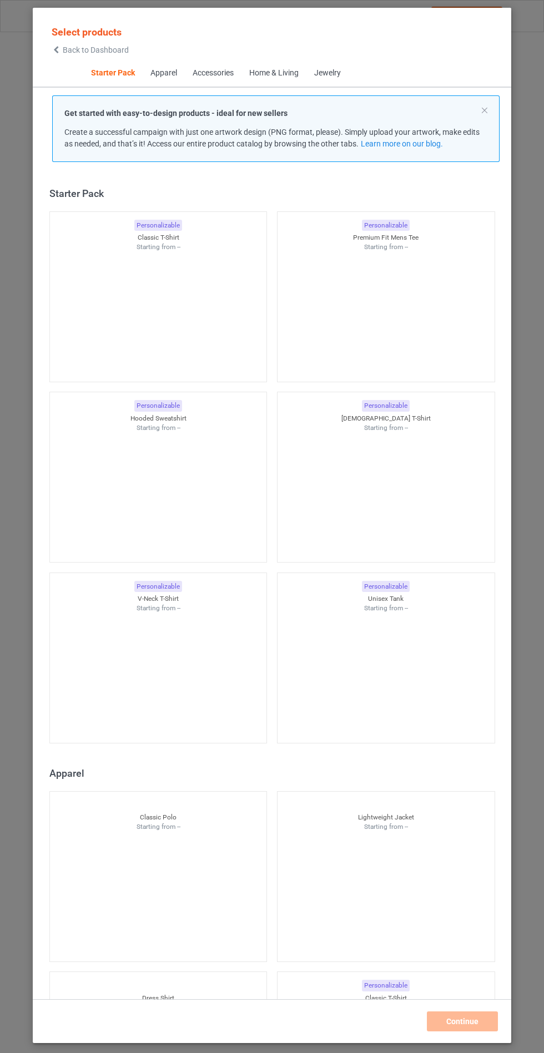
scroll to position [13, 0]
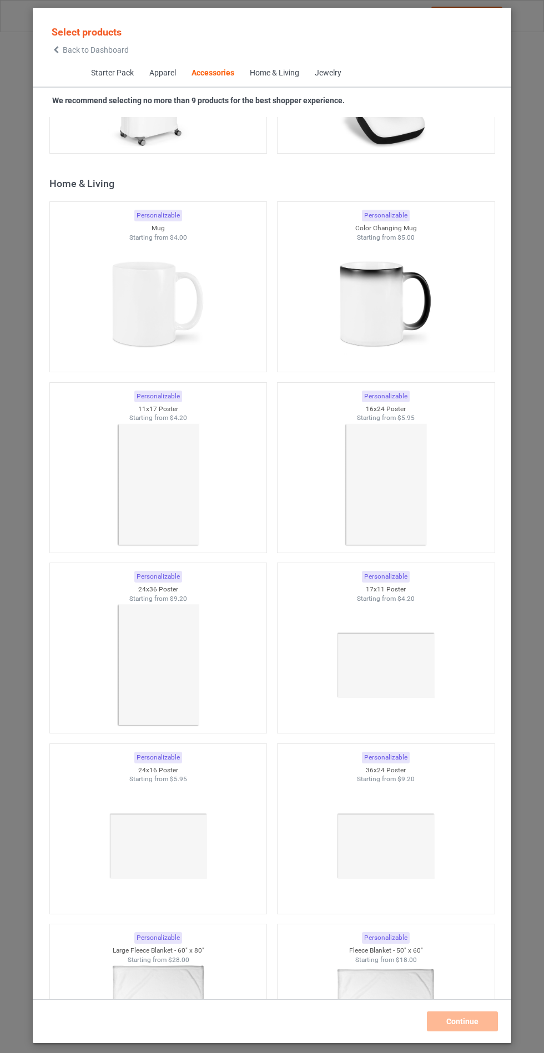
scroll to position [9715, 0]
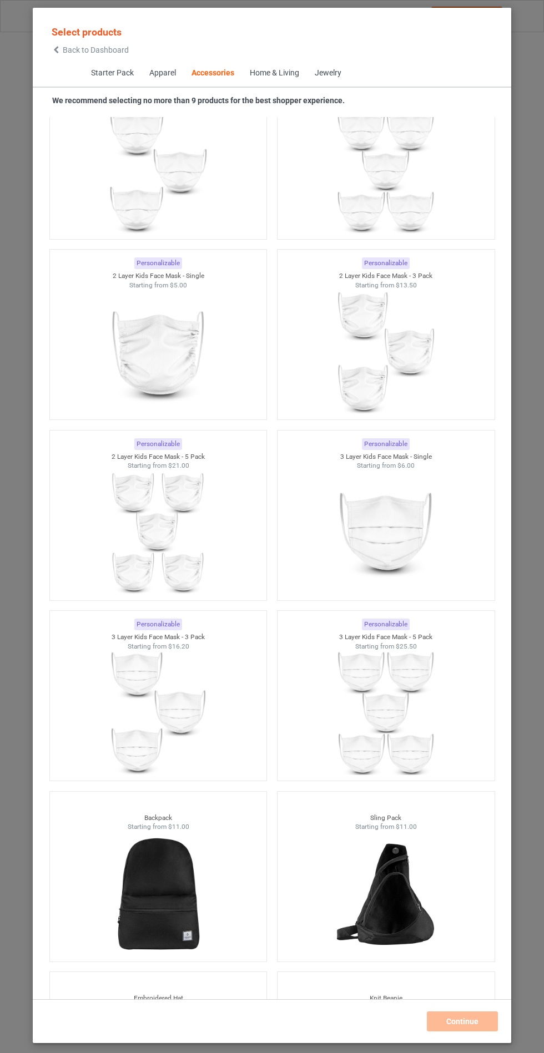
scroll to position [1378, 0]
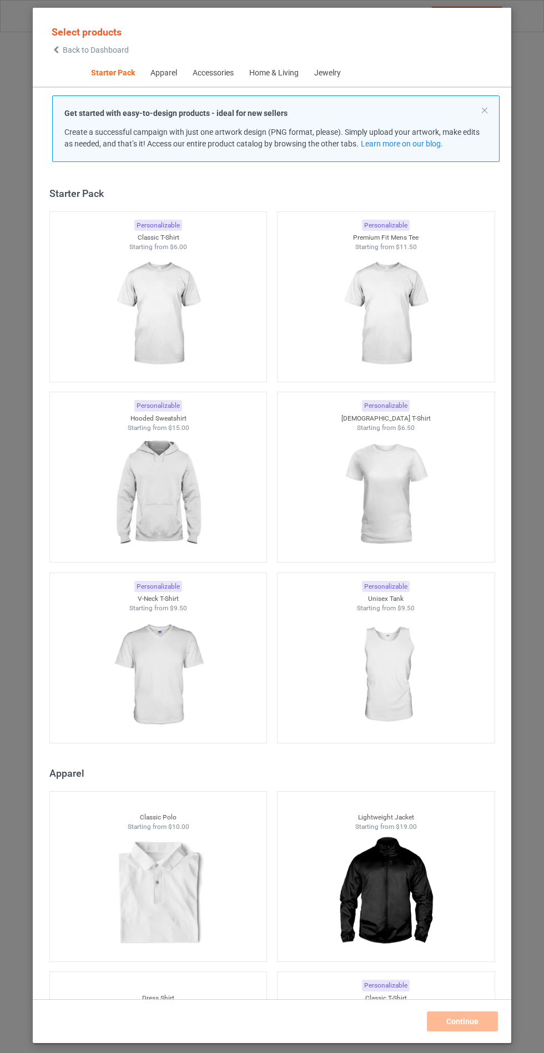
click at [185, 502] on img at bounding box center [157, 494] width 99 height 124
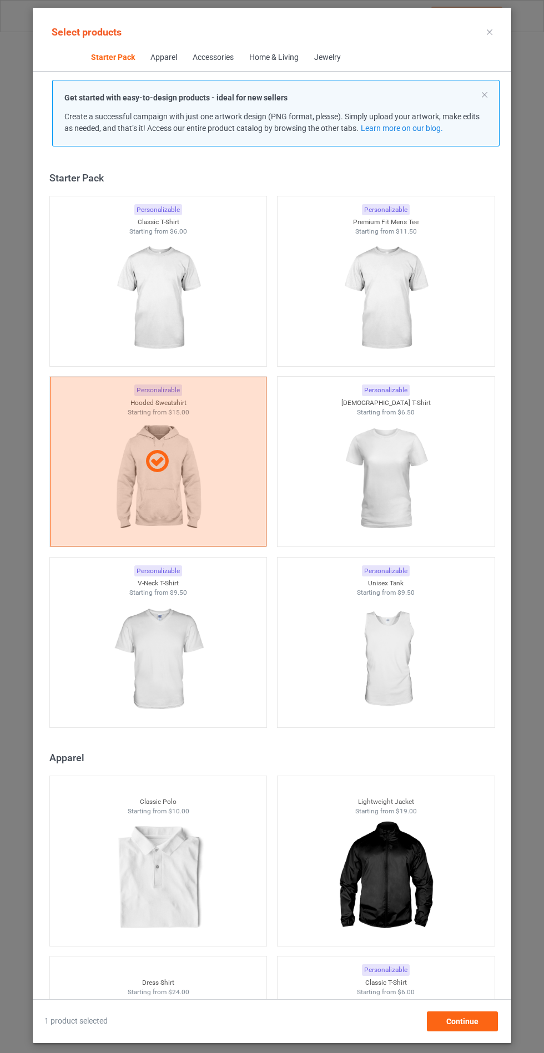
click at [169, 651] on img at bounding box center [157, 659] width 99 height 124
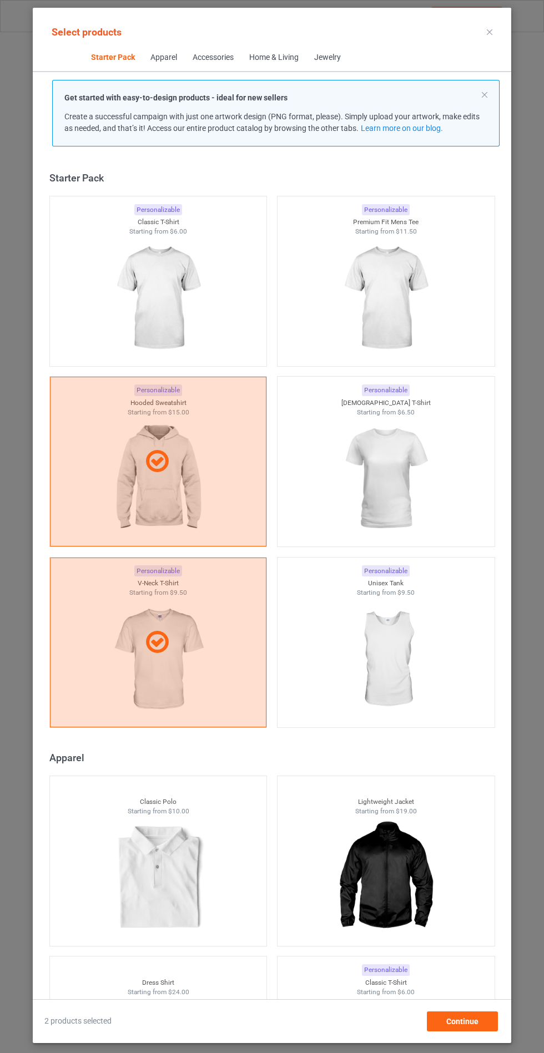
scroll to position [64, 0]
click at [461, 1023] on span "Continue" at bounding box center [462, 1021] width 32 height 9
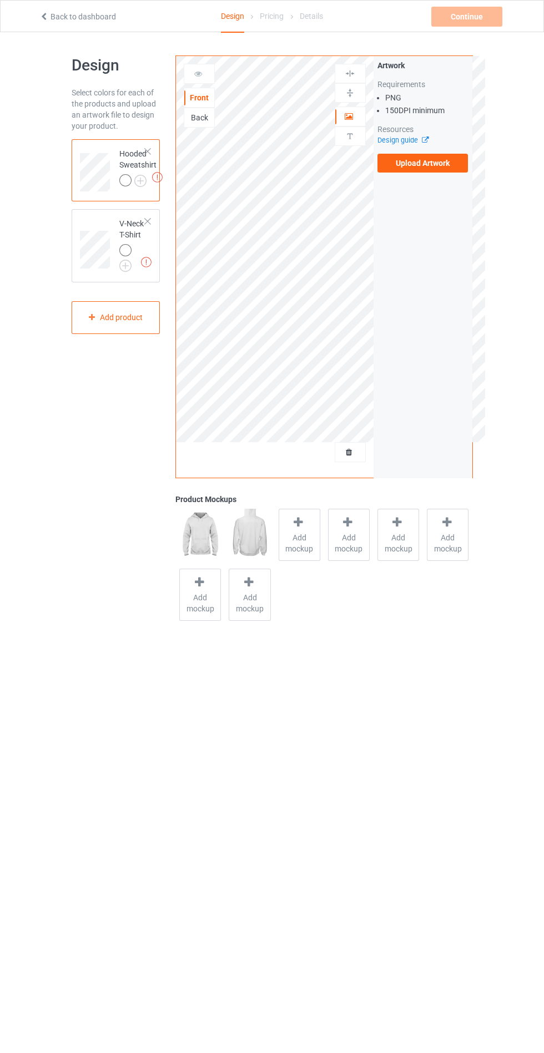
click at [432, 161] on label "Upload Artwork" at bounding box center [422, 163] width 91 height 19
click at [0, 0] on input "Upload Artwork" at bounding box center [0, 0] width 0 height 0
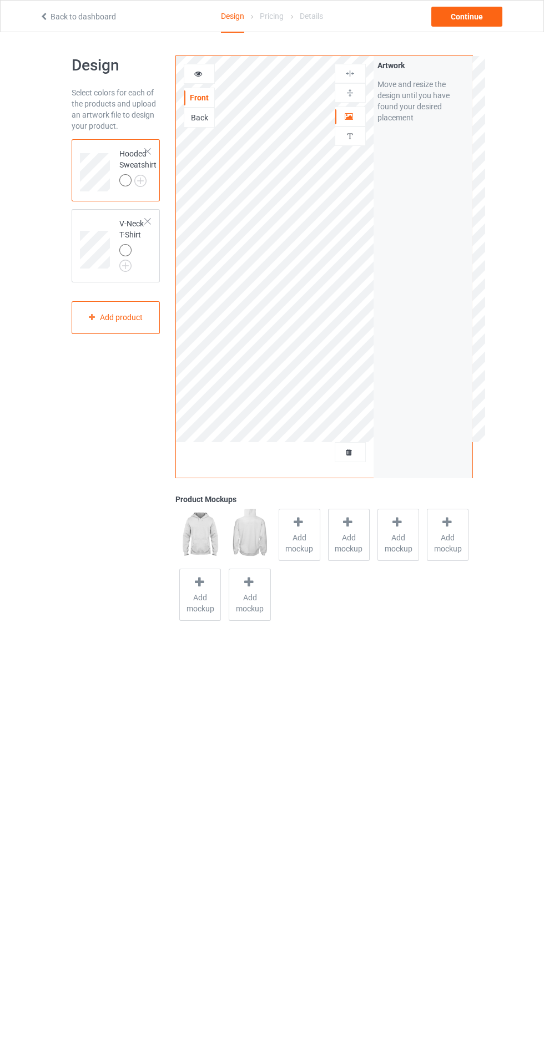
click at [290, 546] on span "Add mockup" at bounding box center [299, 543] width 40 height 22
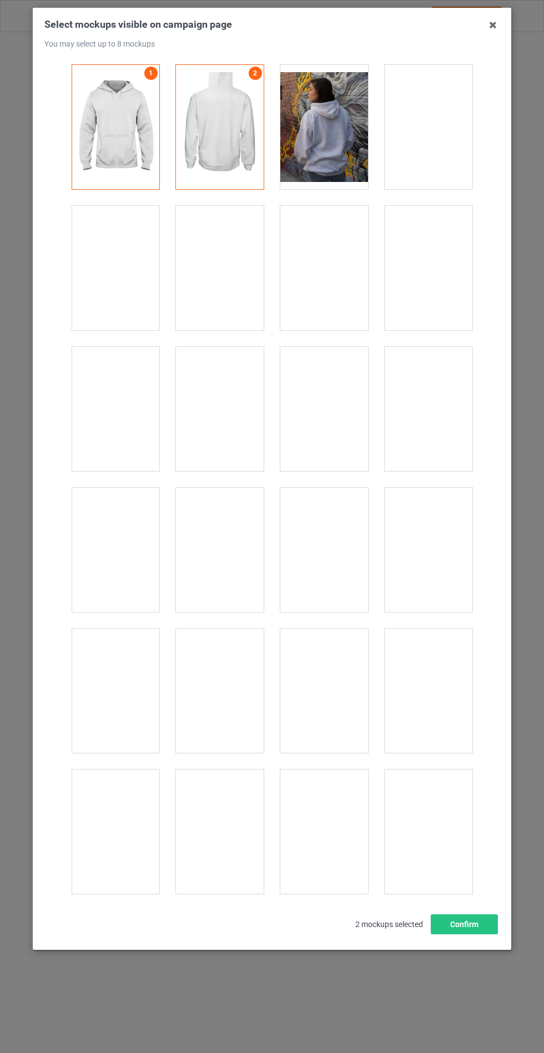
scroll to position [8952, 0]
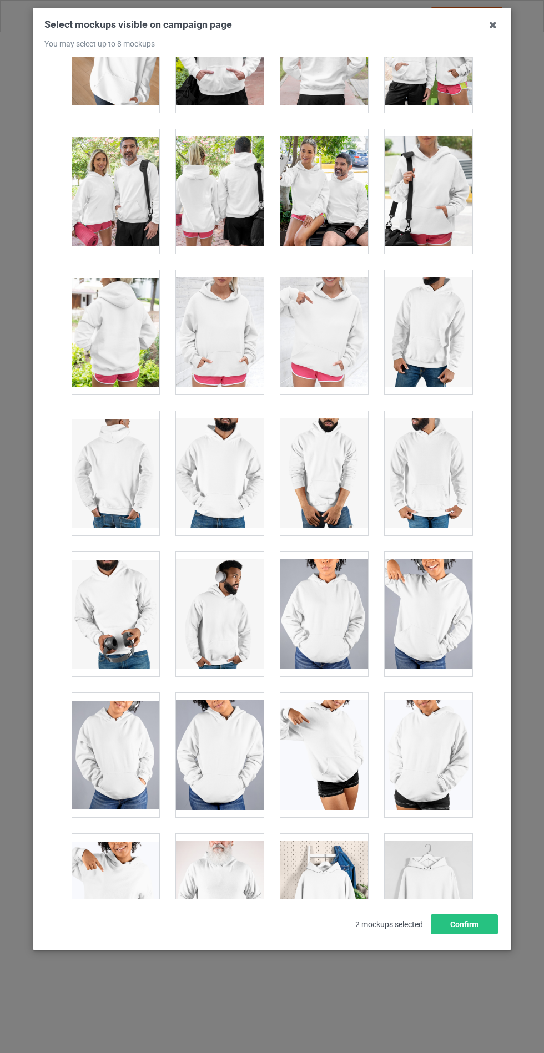
click at [206, 347] on div at bounding box center [220, 332] width 88 height 124
click at [441, 934] on button "Confirm" at bounding box center [463, 924] width 67 height 20
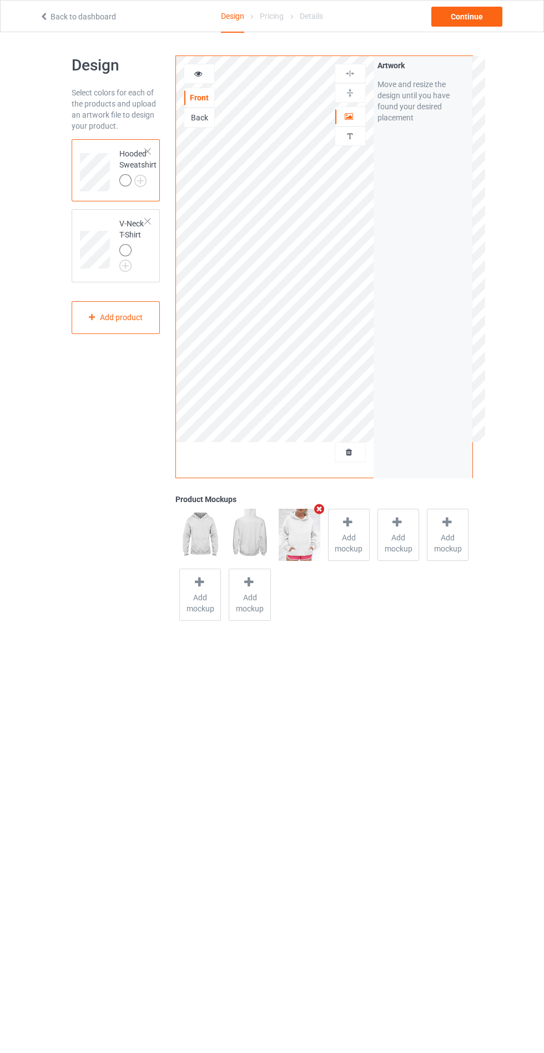
click at [0, 0] on img at bounding box center [0, 0] width 0 height 0
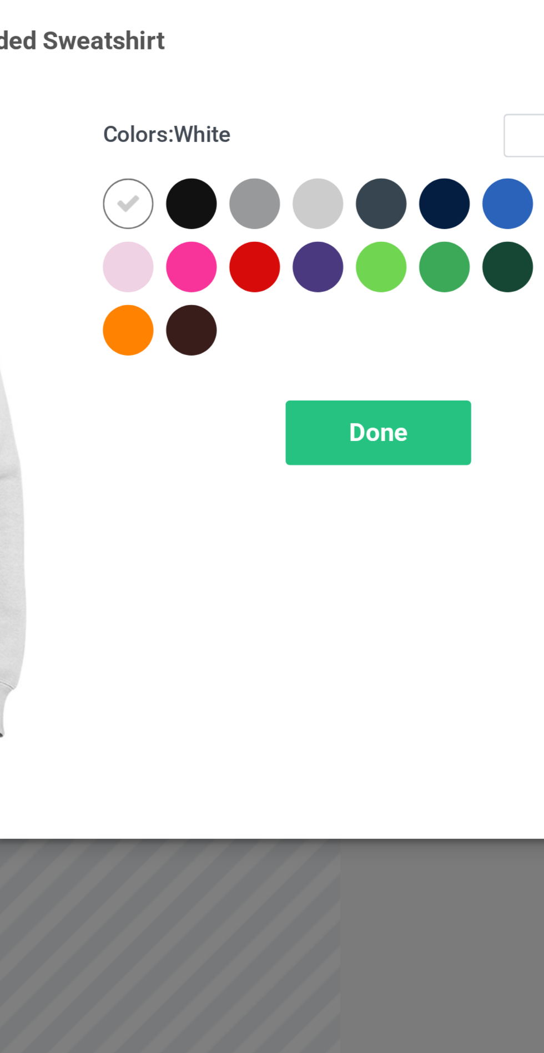
click at [292, 110] on div at bounding box center [290, 114] width 20 height 20
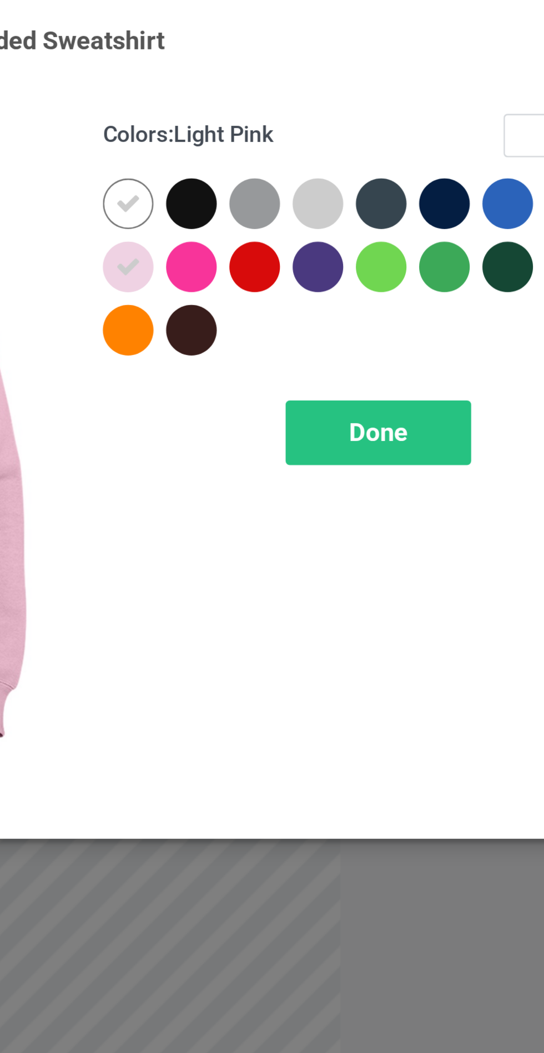
click at [316, 89] on div at bounding box center [315, 89] width 20 height 20
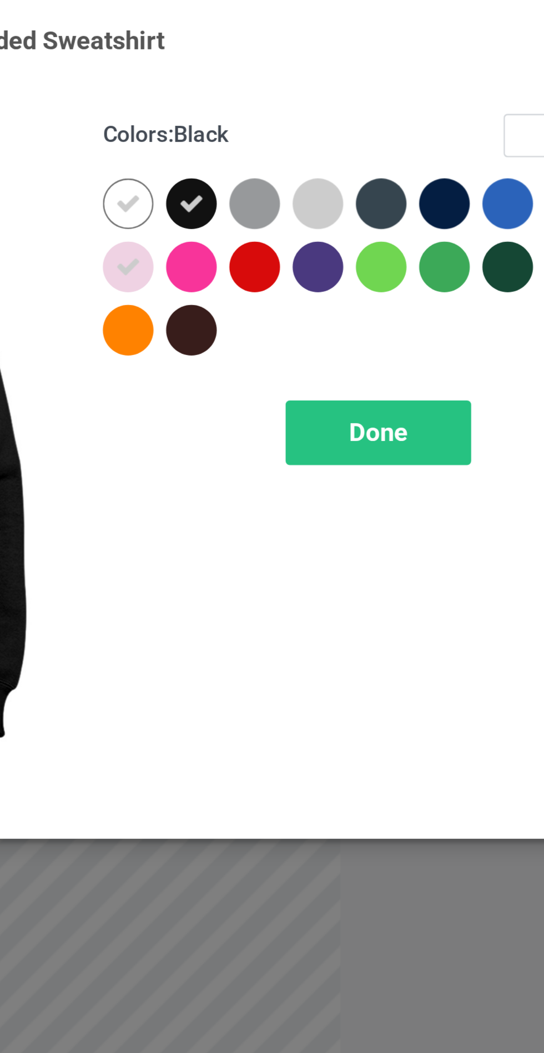
click at [368, 90] on div at bounding box center [364, 89] width 20 height 20
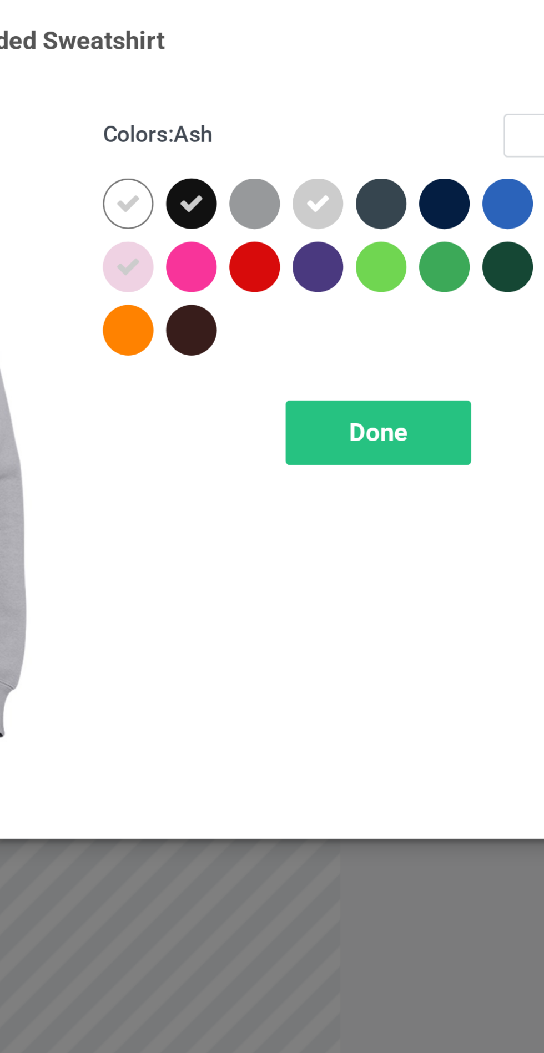
click at [340, 89] on div at bounding box center [339, 89] width 20 height 20
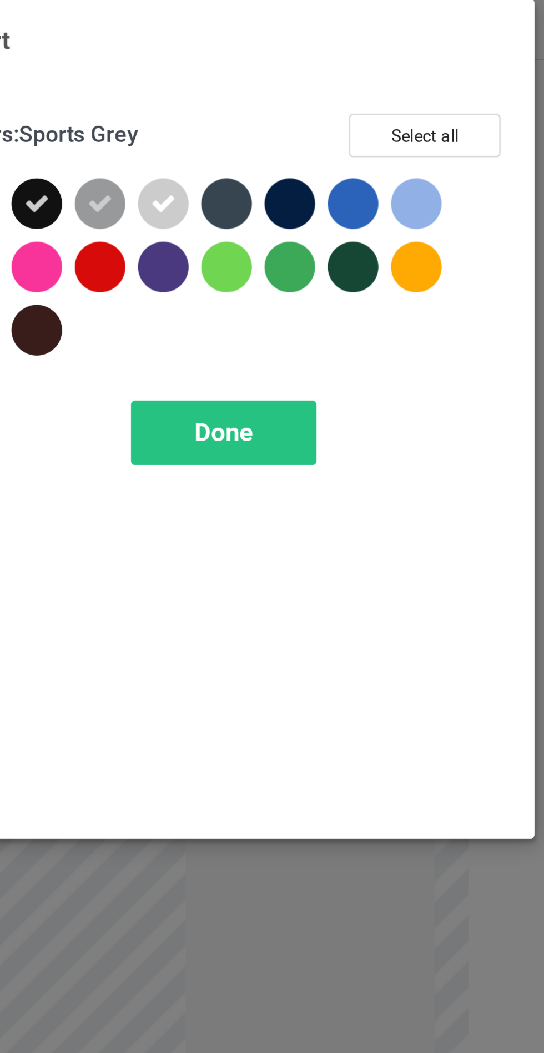
click at [393, 84] on div at bounding box center [389, 89] width 20 height 20
click at [460, 90] on div at bounding box center [464, 89] width 20 height 20
click at [403, 180] on div "Done" at bounding box center [388, 179] width 73 height 26
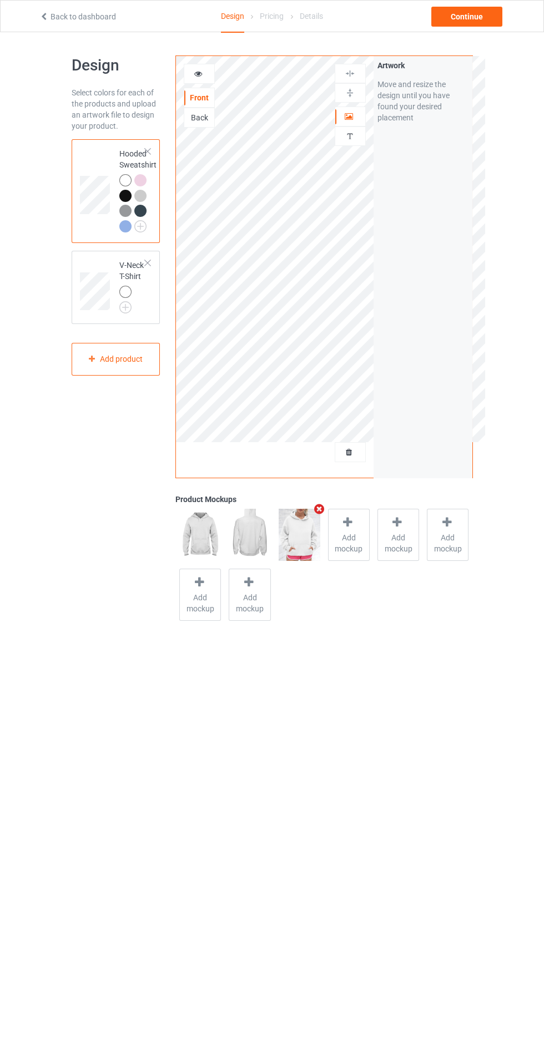
click at [0, 0] on img at bounding box center [0, 0] width 0 height 0
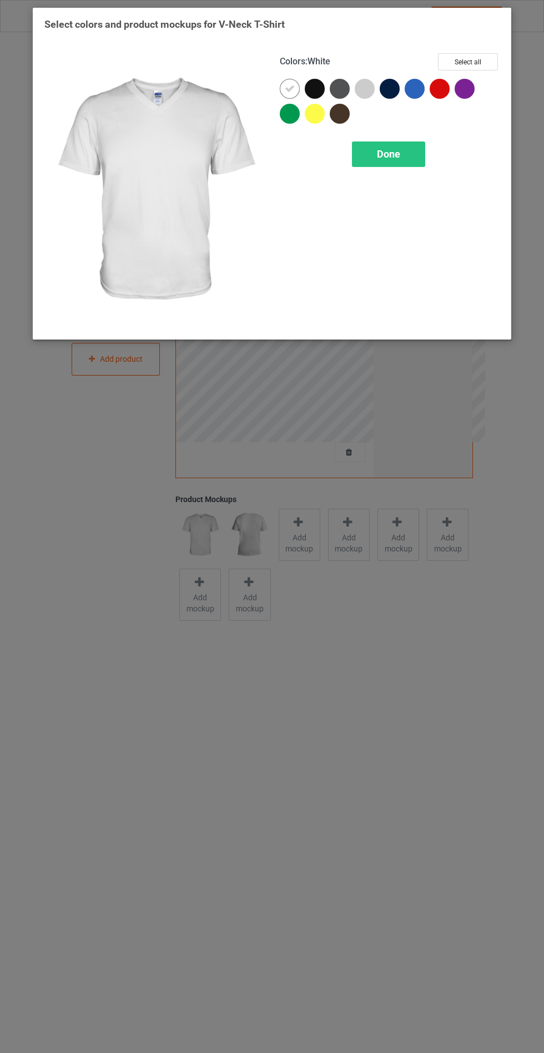
click at [311, 90] on div at bounding box center [315, 89] width 20 height 20
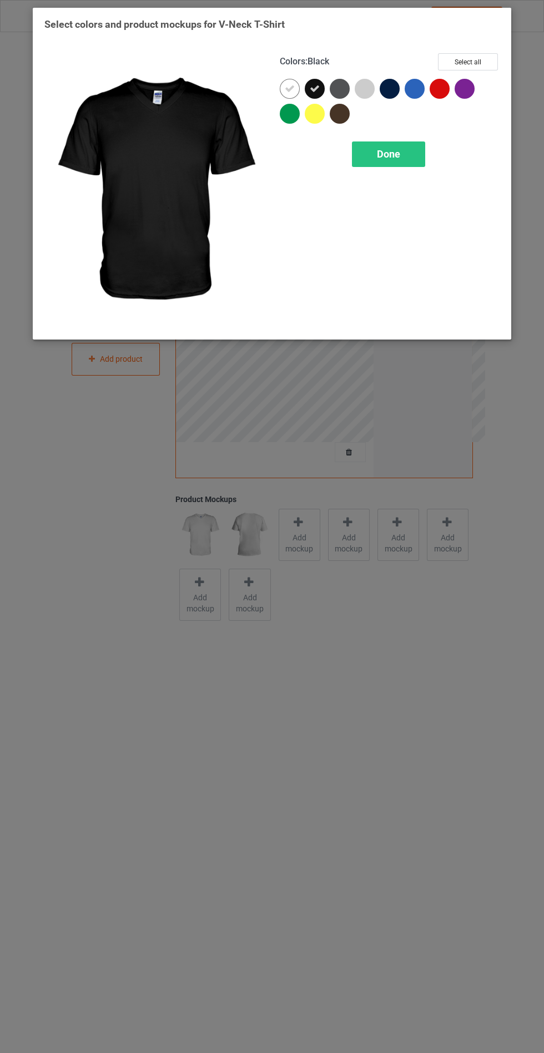
click at [363, 100] on div at bounding box center [366, 91] width 25 height 25
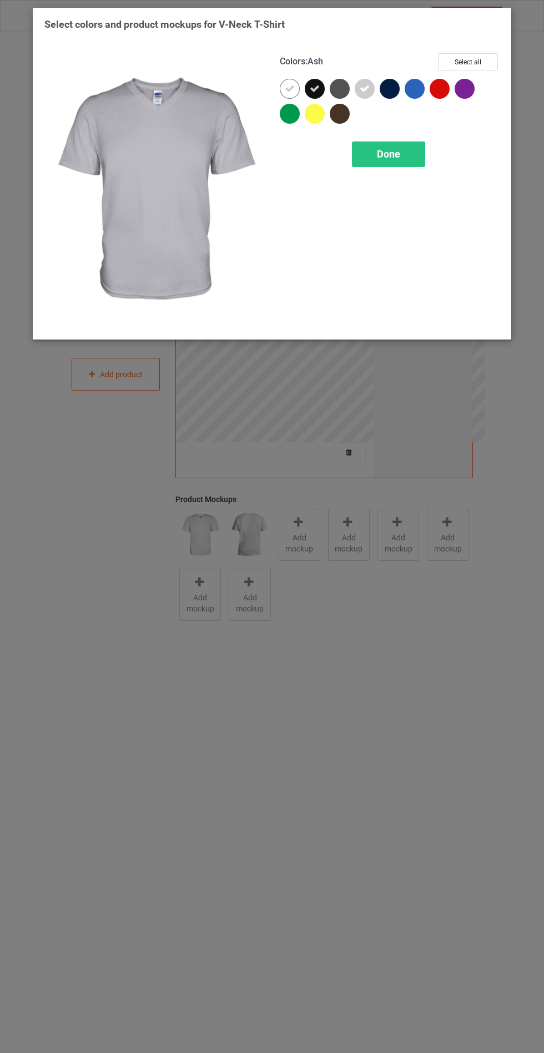
click at [376, 166] on div "Done" at bounding box center [388, 154] width 73 height 26
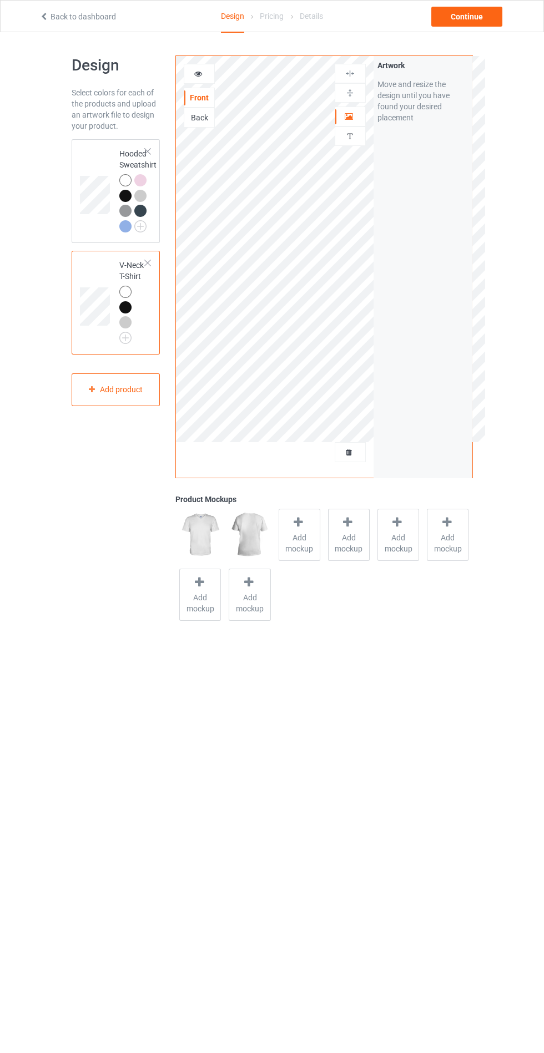
click at [282, 549] on span "Add mockup" at bounding box center [299, 543] width 40 height 22
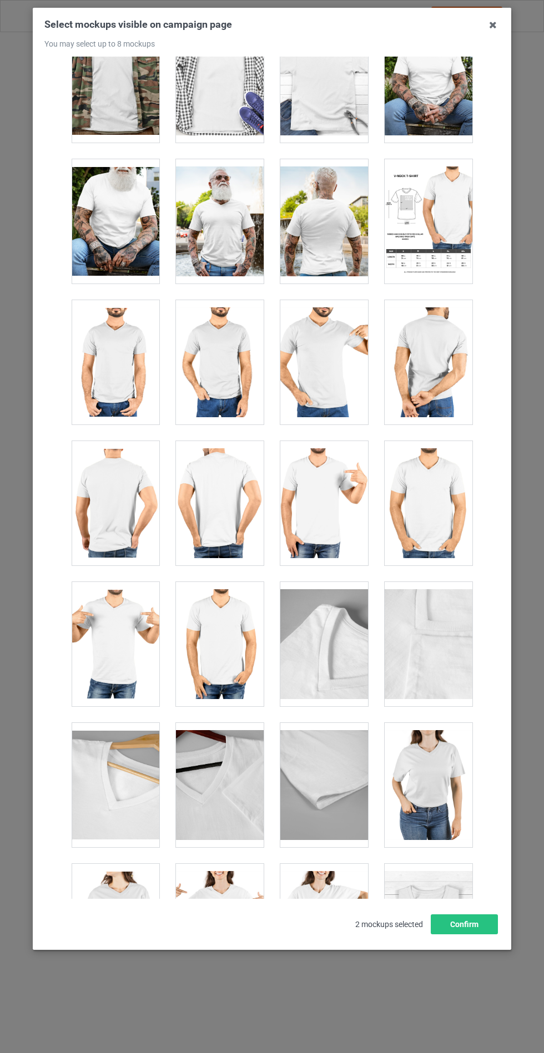
scroll to position [1495, 0]
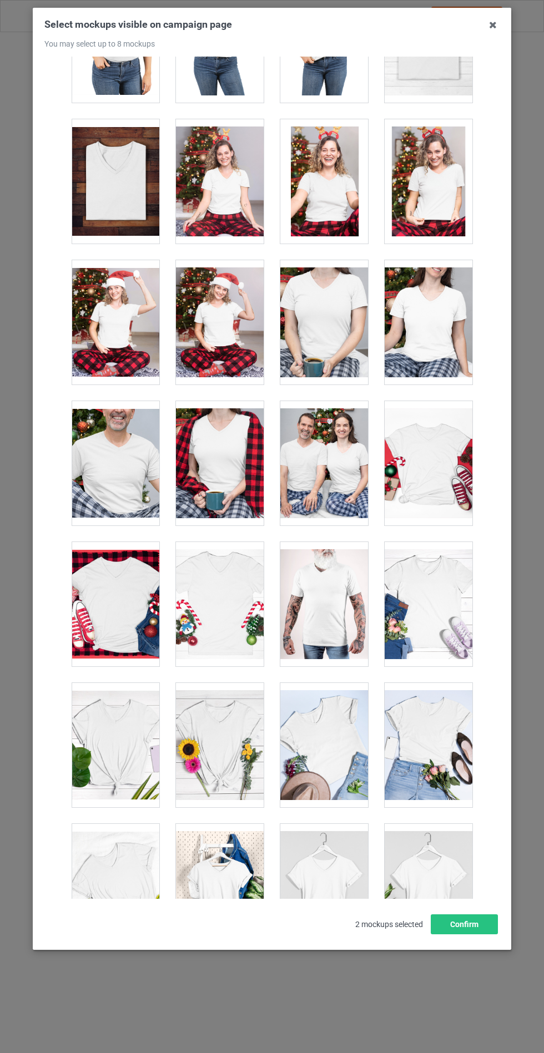
click at [207, 760] on div at bounding box center [220, 745] width 88 height 124
click at [430, 605] on div at bounding box center [428, 604] width 88 height 124
click at [320, 759] on div at bounding box center [324, 745] width 88 height 124
click at [408, 455] on div at bounding box center [428, 463] width 88 height 124
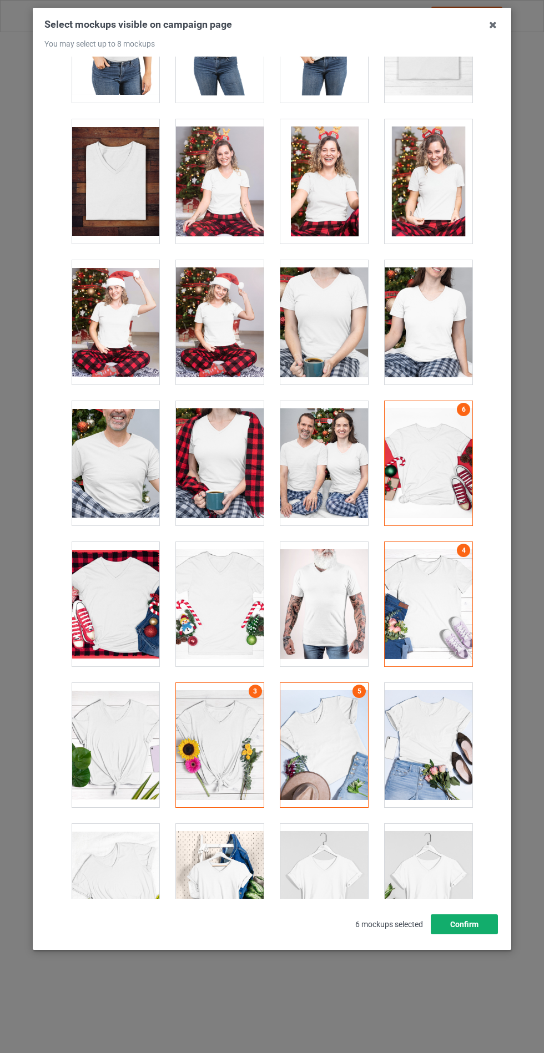
click at [456, 934] on button "Confirm" at bounding box center [463, 924] width 67 height 20
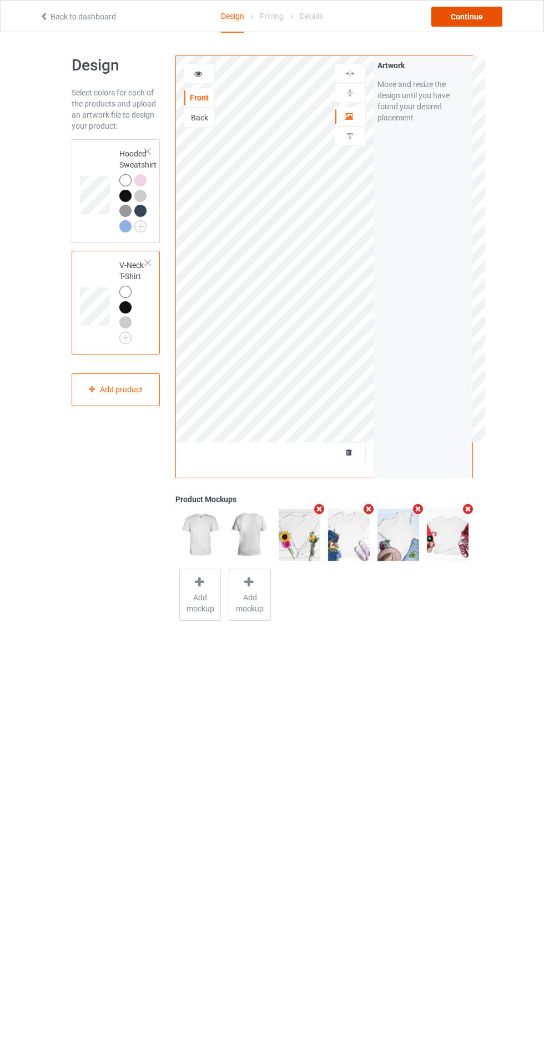
click at [453, 21] on div "Continue" at bounding box center [466, 17] width 71 height 20
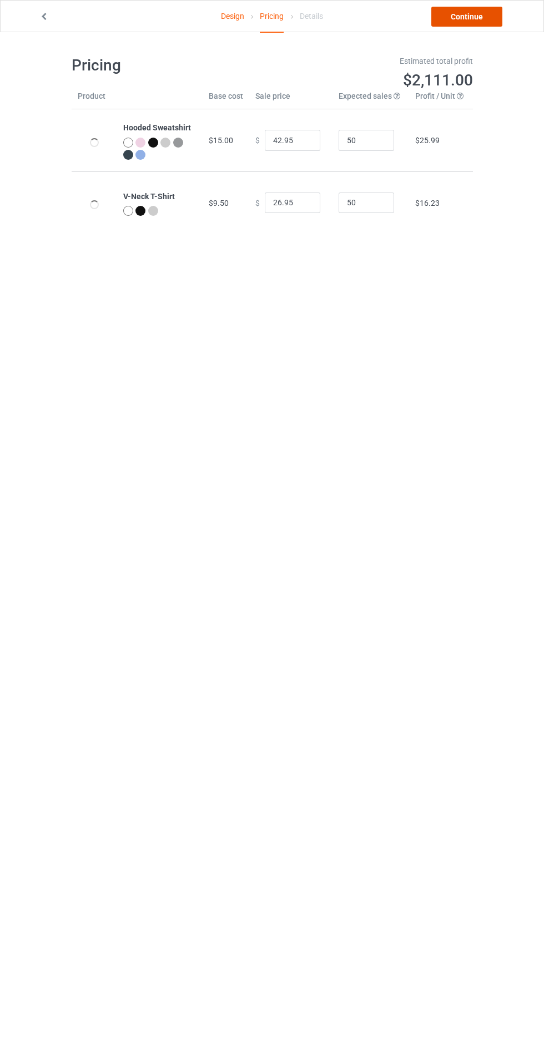
click at [445, 10] on link "Continue" at bounding box center [466, 17] width 71 height 20
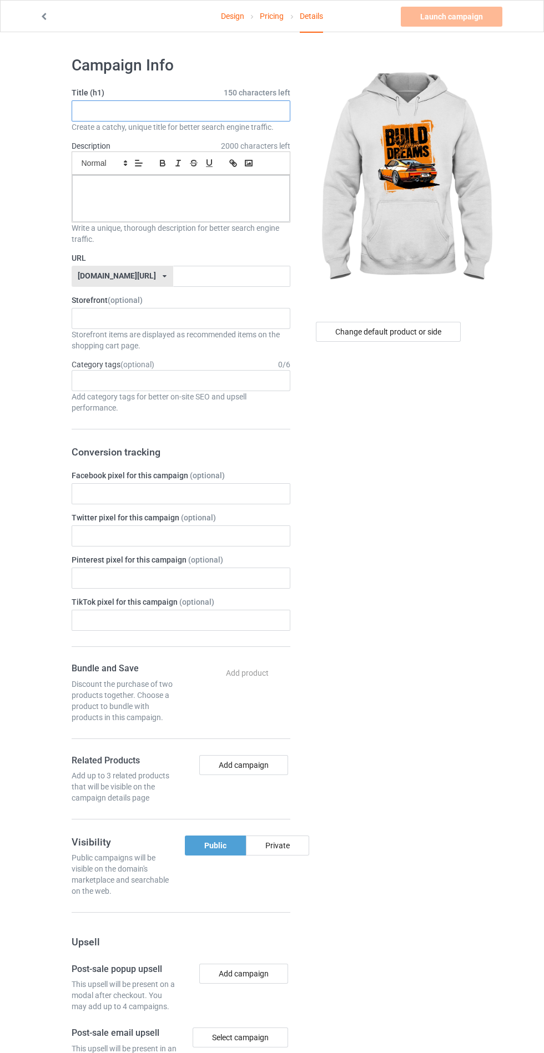
click at [134, 113] on input "text" at bounding box center [181, 110] width 219 height 21
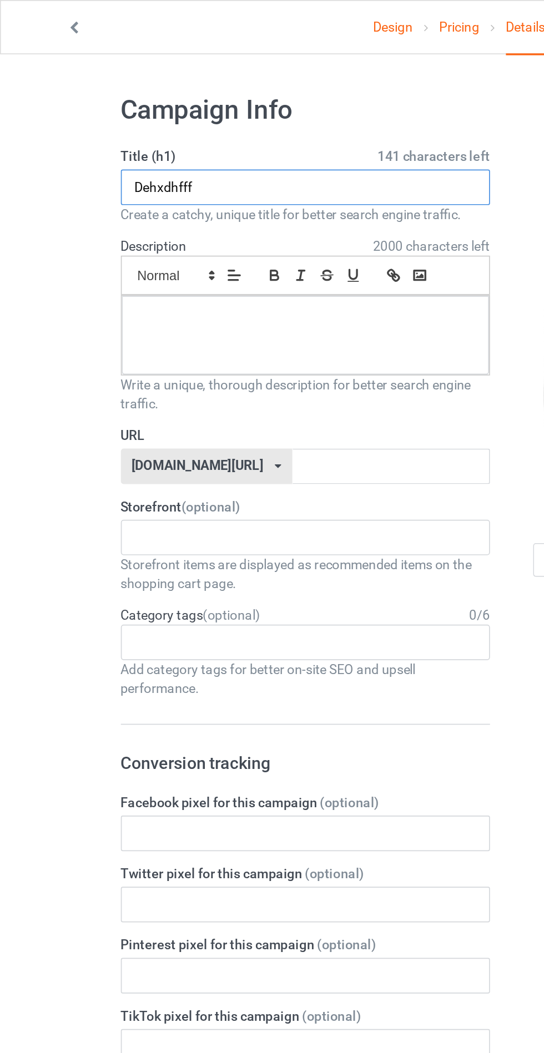
type input "Dehxdhfff"
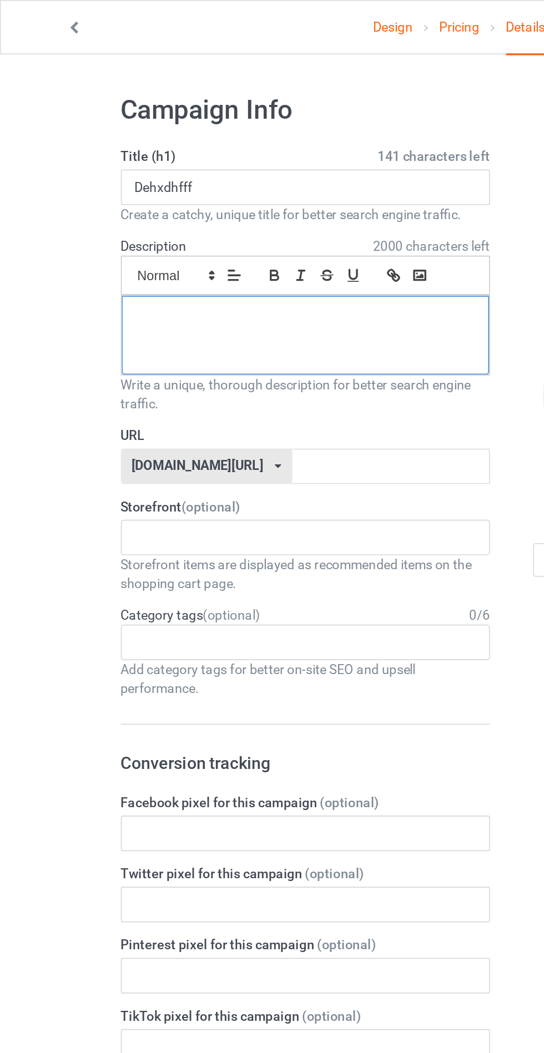
click at [217, 198] on div at bounding box center [180, 198] width 217 height 47
click at [196, 279] on input "text" at bounding box center [231, 276] width 117 height 21
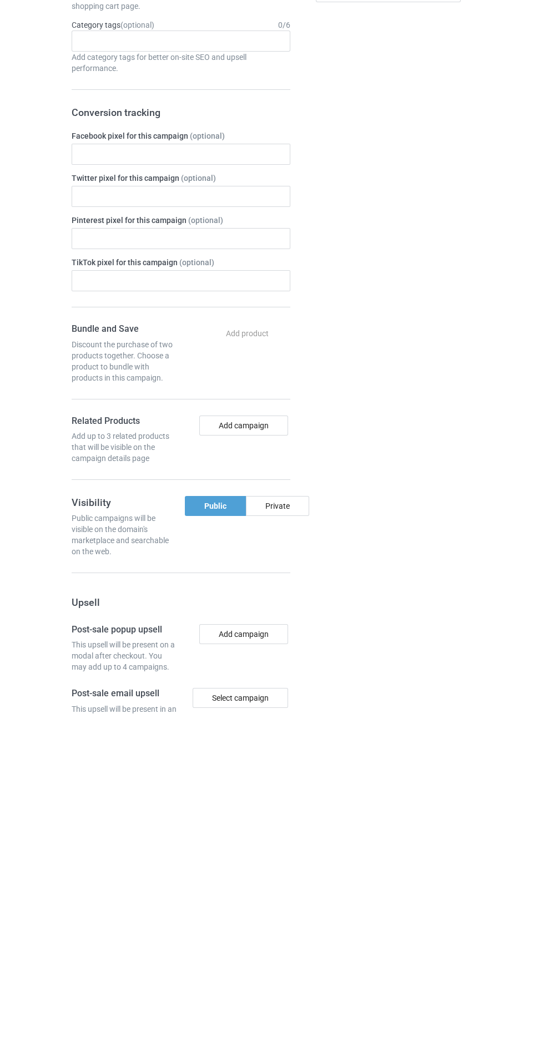
type input "Fgxdhg"
click at [273, 847] on div "Private" at bounding box center [277, 845] width 63 height 20
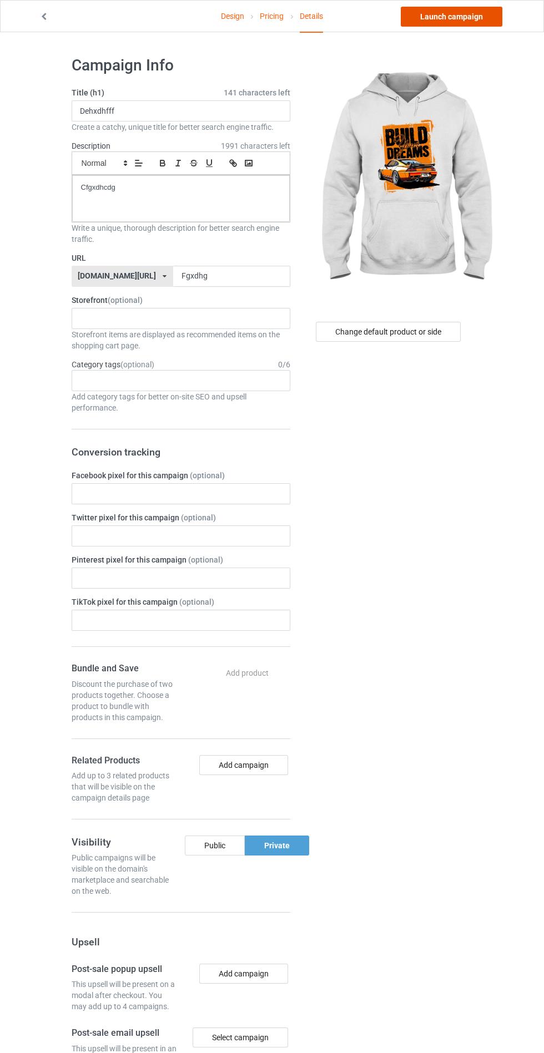
click at [420, 23] on link "Launch campaign" at bounding box center [451, 17] width 102 height 20
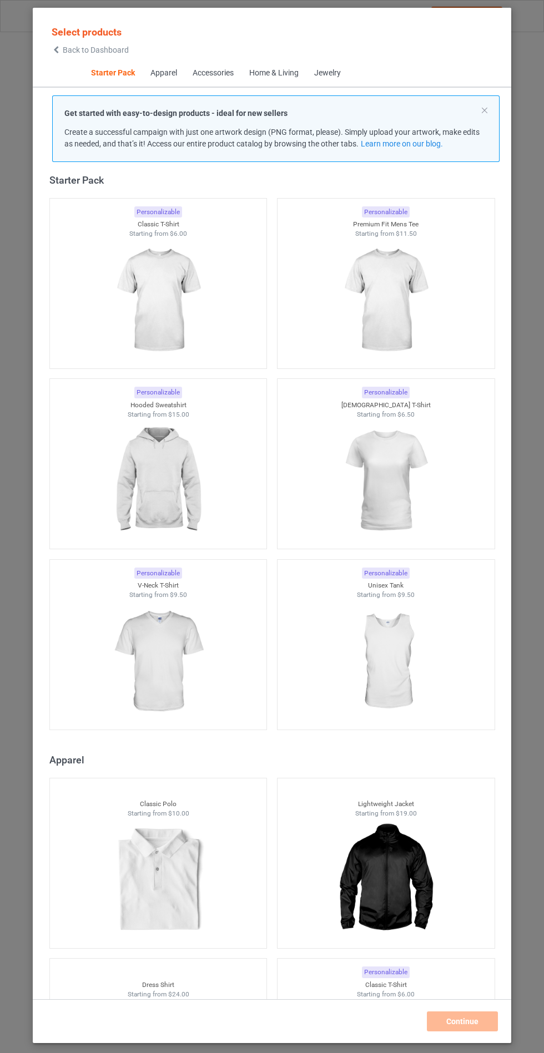
click at [158, 460] on img at bounding box center [157, 481] width 99 height 124
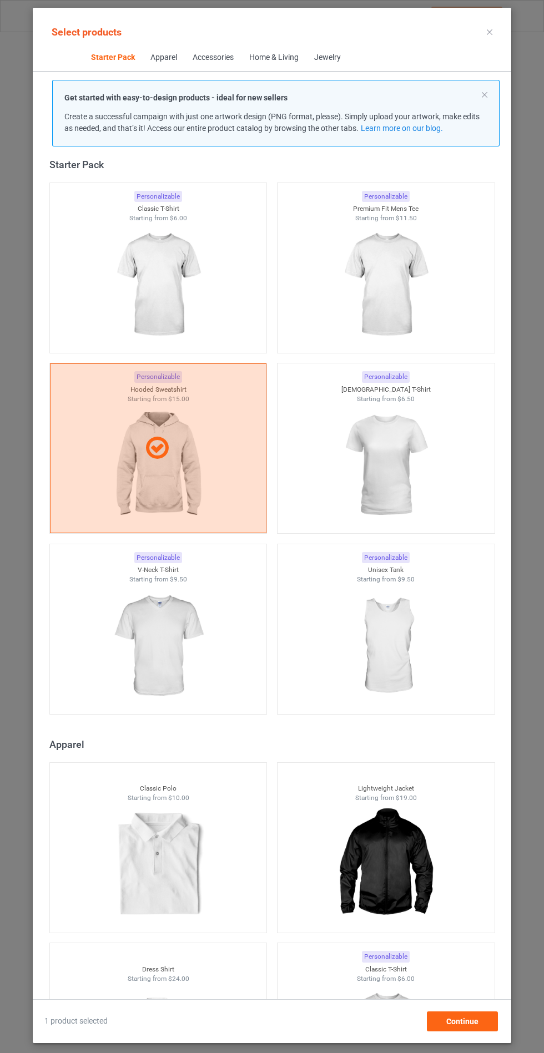
click at [141, 661] on img at bounding box center [157, 646] width 99 height 124
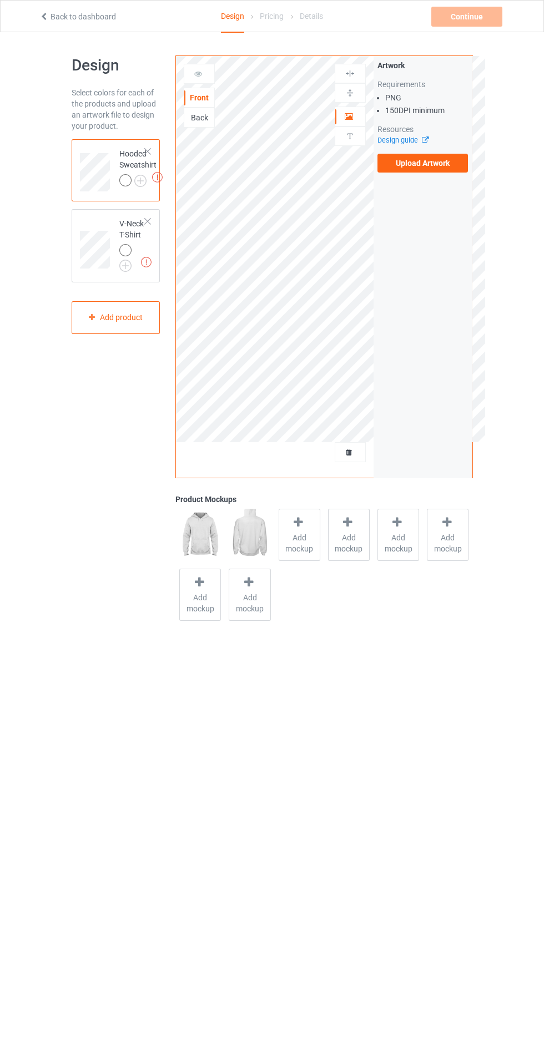
click at [409, 163] on label "Upload Artwork" at bounding box center [422, 163] width 91 height 19
click at [0, 0] on input "Upload Artwork" at bounding box center [0, 0] width 0 height 0
